Goal: Navigation & Orientation: Understand site structure

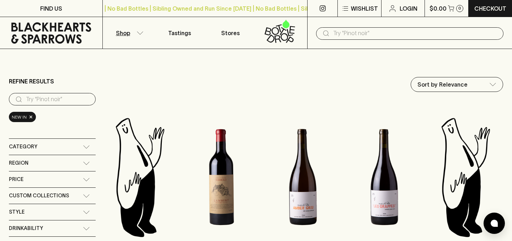
click at [43, 37] on icon at bounding box center [51, 32] width 80 height 21
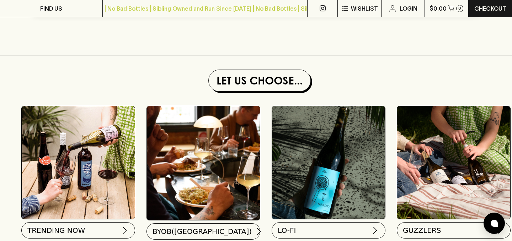
scroll to position [664, 0]
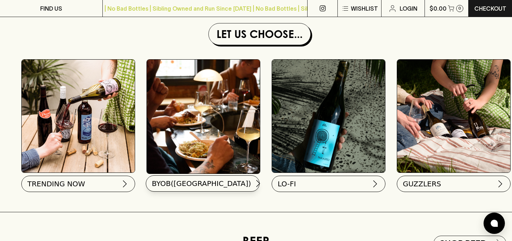
click at [188, 188] on span "BYOB([GEOGRAPHIC_DATA])" at bounding box center [201, 184] width 99 height 10
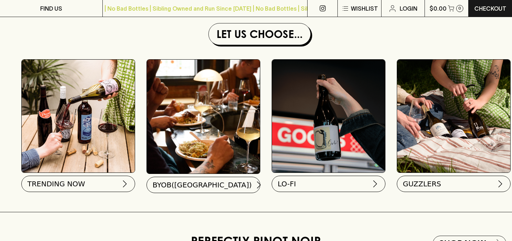
scroll to position [664, 0]
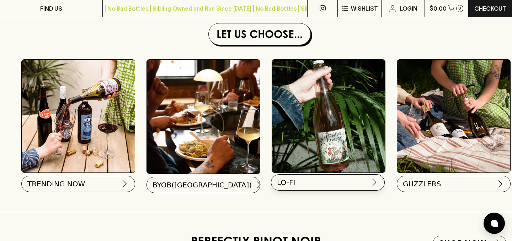
click at [319, 186] on button "LO-FI" at bounding box center [328, 183] width 114 height 16
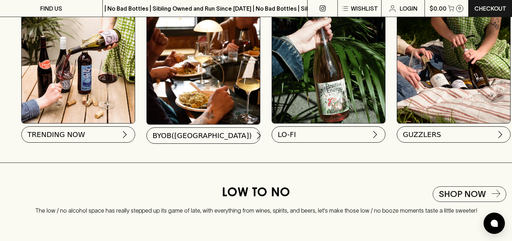
scroll to position [710, 0]
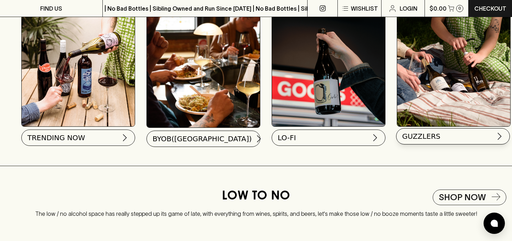
click at [431, 135] on span "GUZZLERS" at bounding box center [421, 137] width 38 height 10
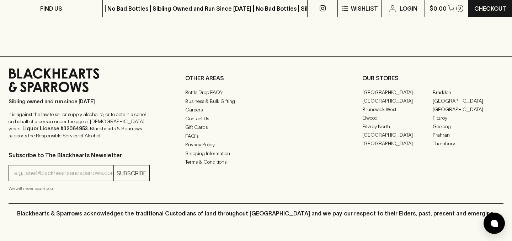
scroll to position [1004, 0]
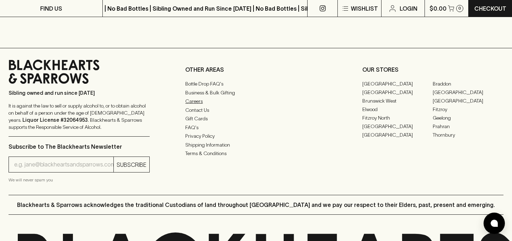
click at [198, 103] on link "Careers" at bounding box center [255, 101] width 141 height 9
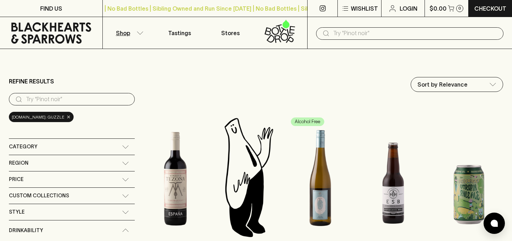
click at [71, 120] on span "×" at bounding box center [69, 116] width 4 height 7
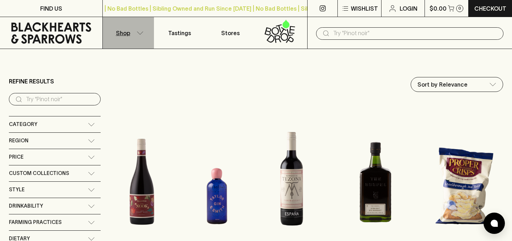
click at [138, 29] on button "Shop" at bounding box center [128, 33] width 51 height 32
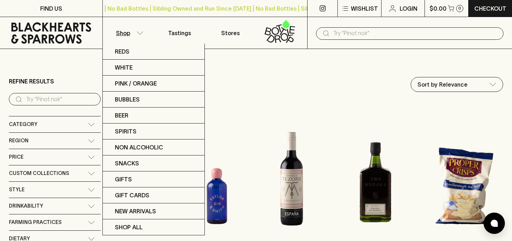
click at [179, 32] on div at bounding box center [256, 120] width 512 height 241
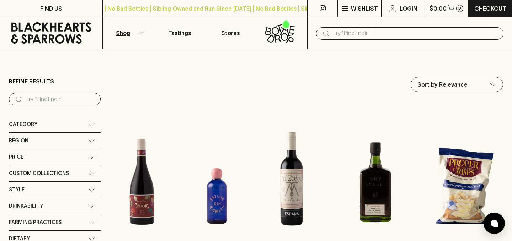
click at [179, 32] on p "Tastings" at bounding box center [179, 33] width 23 height 9
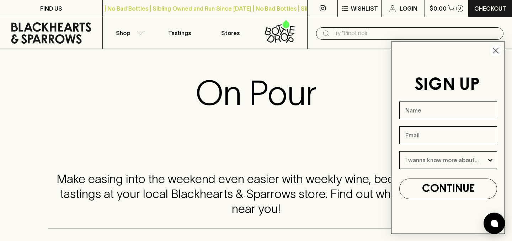
click at [496, 49] on circle "Close dialog" at bounding box center [496, 51] width 12 height 12
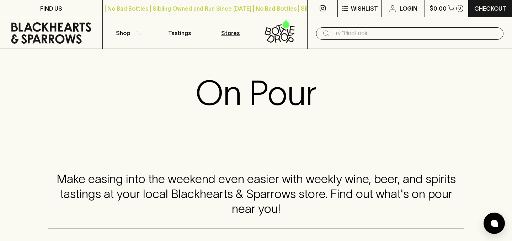
click at [238, 31] on p "Stores" at bounding box center [230, 33] width 18 height 9
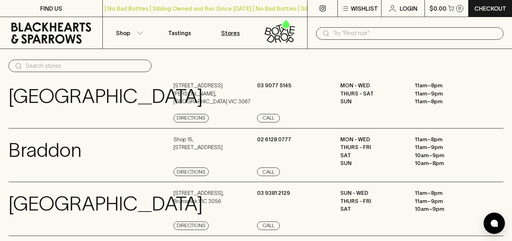
click at [280, 29] on icon at bounding box center [279, 28] width 6 height 8
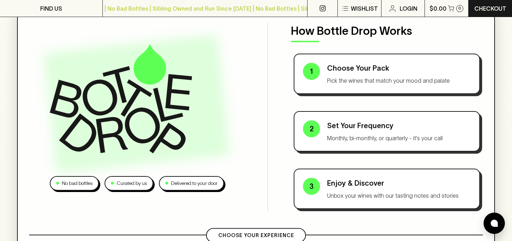
scroll to position [66, 0]
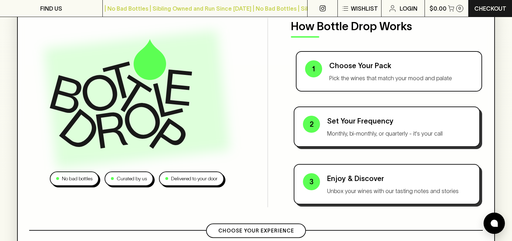
click at [347, 64] on p "Choose Your Pack" at bounding box center [401, 65] width 144 height 11
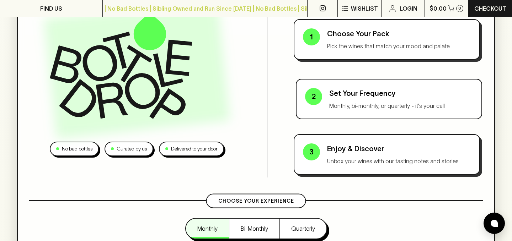
scroll to position [107, 0]
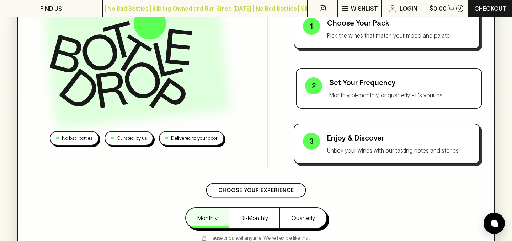
click at [369, 80] on p "Set Your Frequency" at bounding box center [401, 83] width 144 height 11
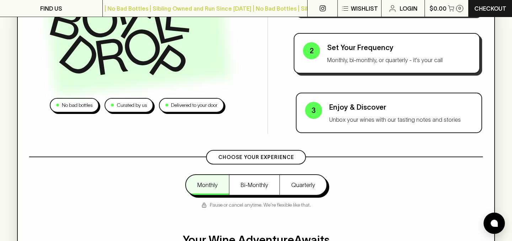
scroll to position [152, 0]
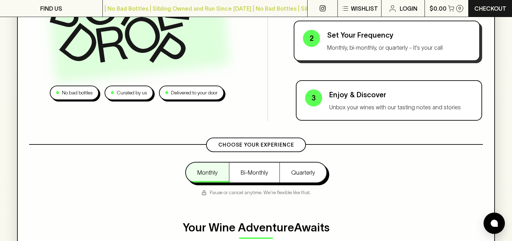
click at [346, 107] on p "Unbox your wines with our tasting notes and stories" at bounding box center [401, 107] width 144 height 9
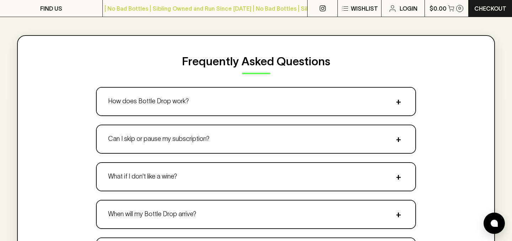
scroll to position [946, 0]
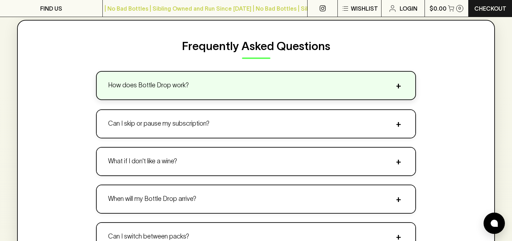
click at [337, 92] on button "How does Bottle Drop work? +" at bounding box center [256, 86] width 319 height 28
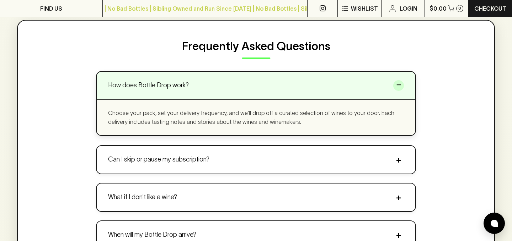
click at [337, 92] on button "How does Bottle Drop work? −" at bounding box center [256, 86] width 319 height 28
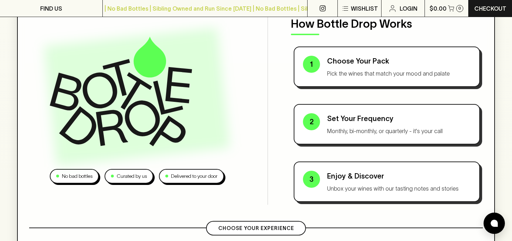
scroll to position [0, 0]
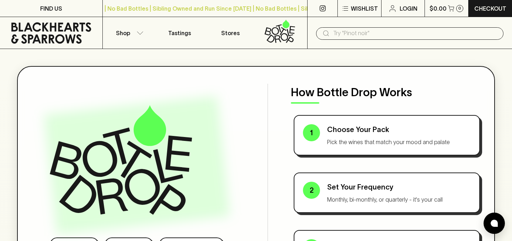
click at [69, 32] on icon at bounding box center [51, 32] width 92 height 21
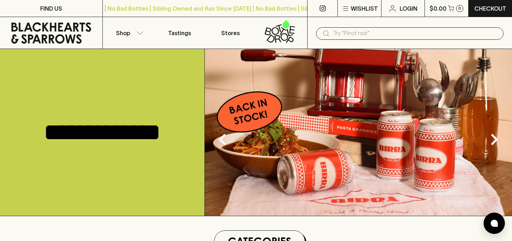
click at [58, 36] on icon at bounding box center [51, 32] width 80 height 21
